Goal: Transaction & Acquisition: Obtain resource

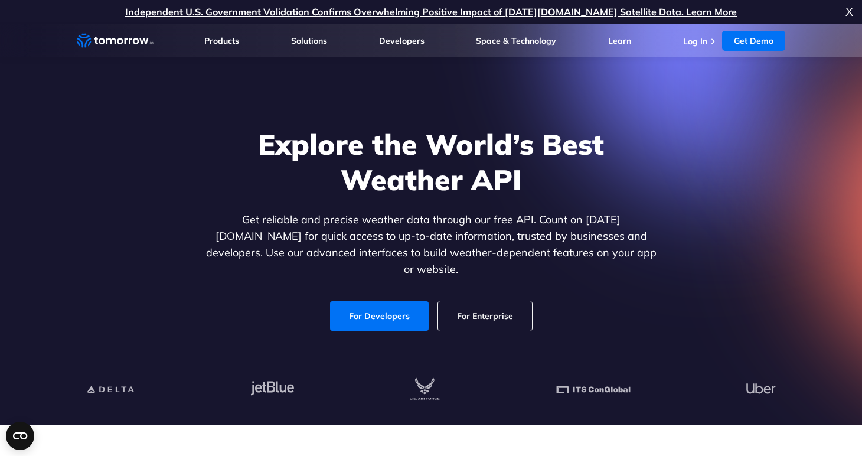
click at [386, 306] on link "For Developers" at bounding box center [379, 316] width 99 height 30
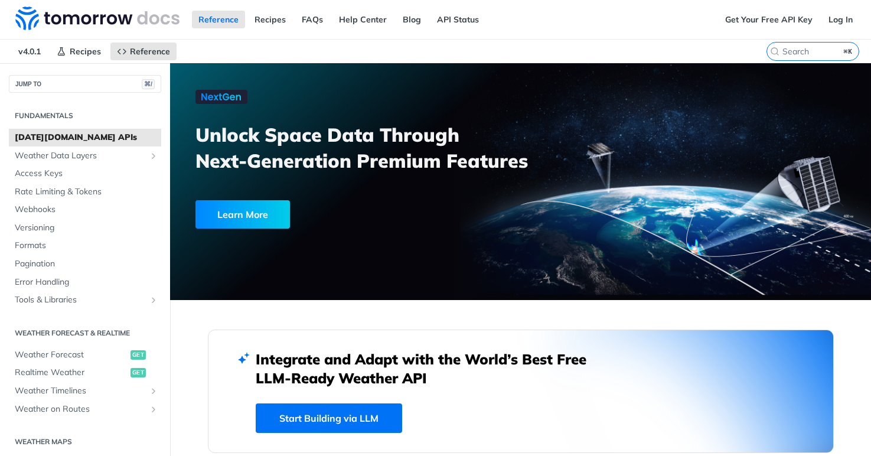
click at [458, 377] on h2 "Integrate and Adapt with the World’s Best Free LLM-Ready Weather API" at bounding box center [430, 369] width 349 height 38
click at [780, 16] on link "Get Your Free API Key" at bounding box center [769, 20] width 100 height 18
click at [445, 19] on link "API Status" at bounding box center [458, 20] width 55 height 18
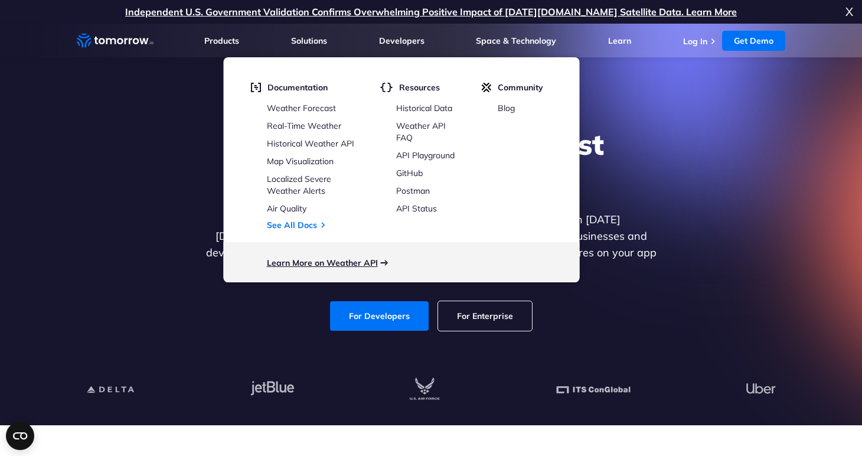
click at [356, 259] on link "Learn More on Weather API" at bounding box center [322, 263] width 111 height 11
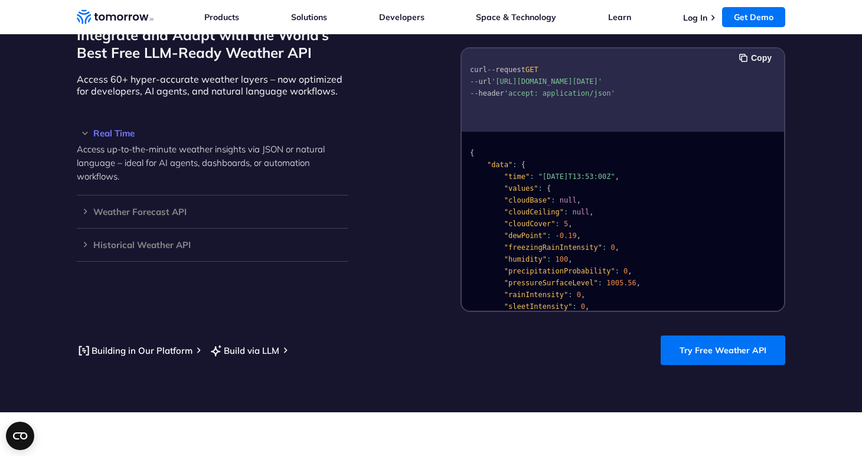
scroll to position [1071, 0]
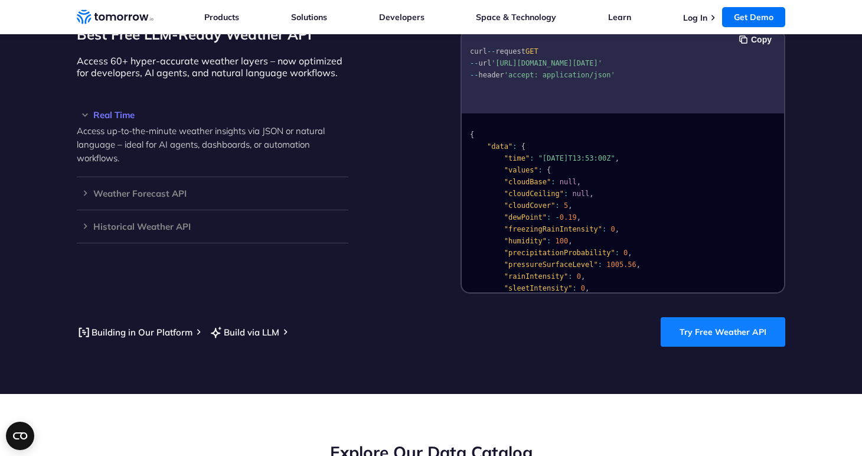
click at [728, 317] on link "Try Free Weather API" at bounding box center [723, 332] width 125 height 30
